Goal: Register for event/course

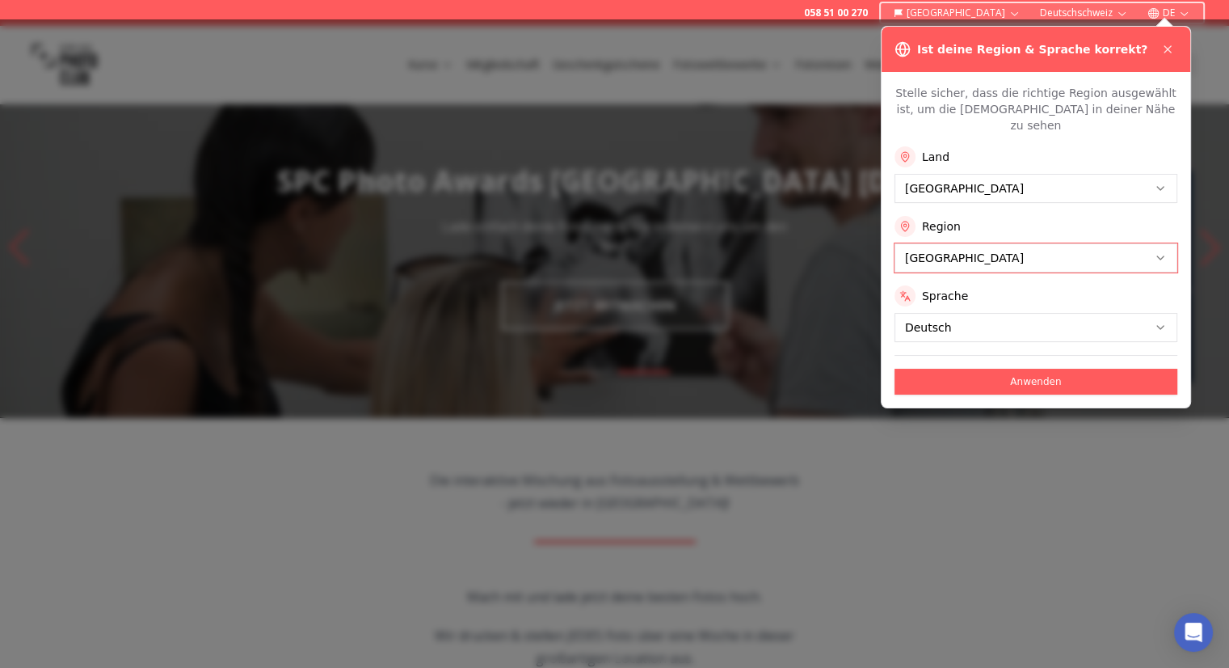
click at [984, 369] on button "Anwenden" at bounding box center [1036, 382] width 283 height 26
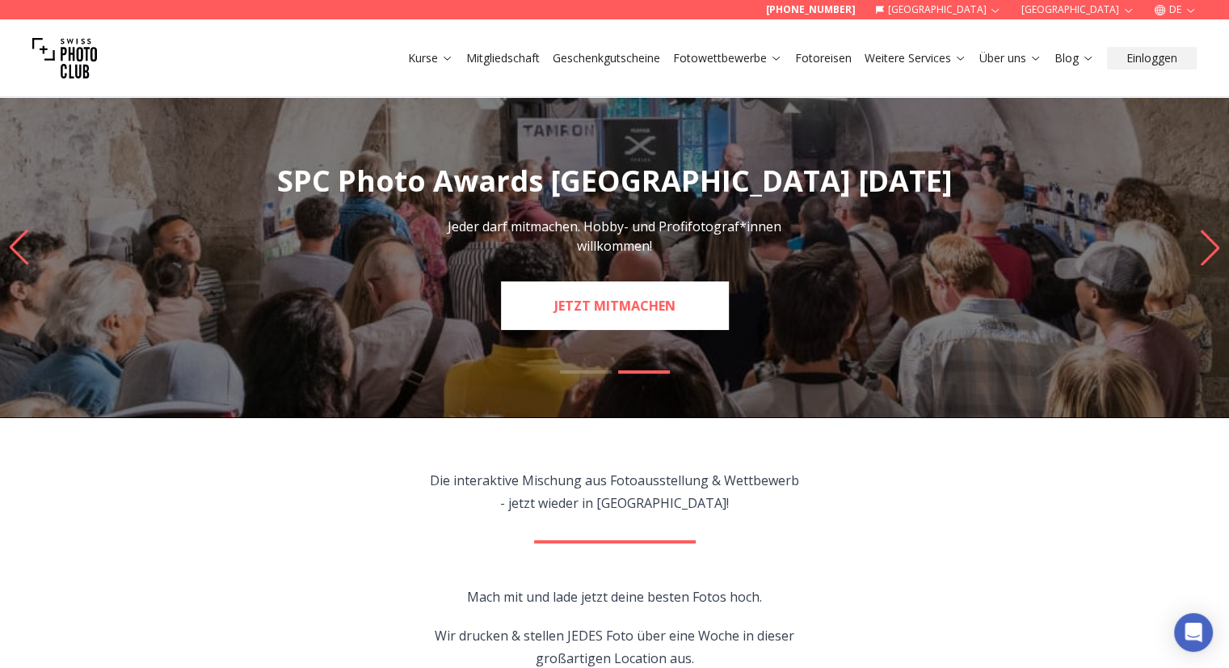
click at [569, 301] on link "JETZT MITMACHEN" at bounding box center [615, 305] width 228 height 48
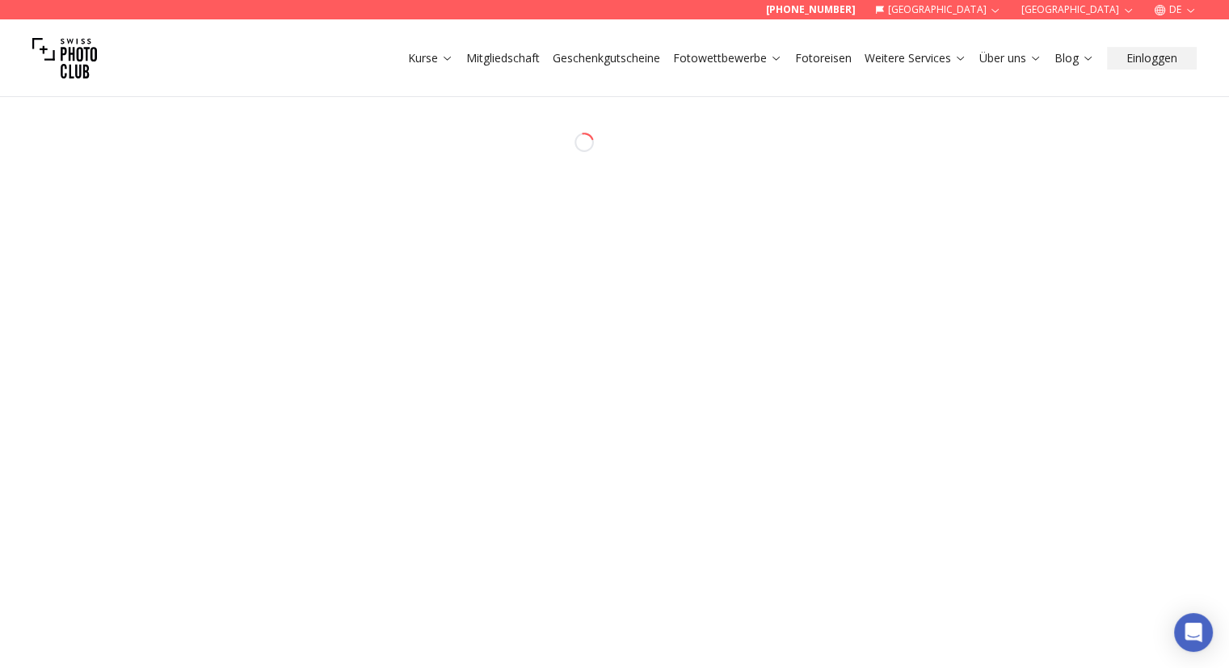
select select "*******"
